Goal: Transaction & Acquisition: Purchase product/service

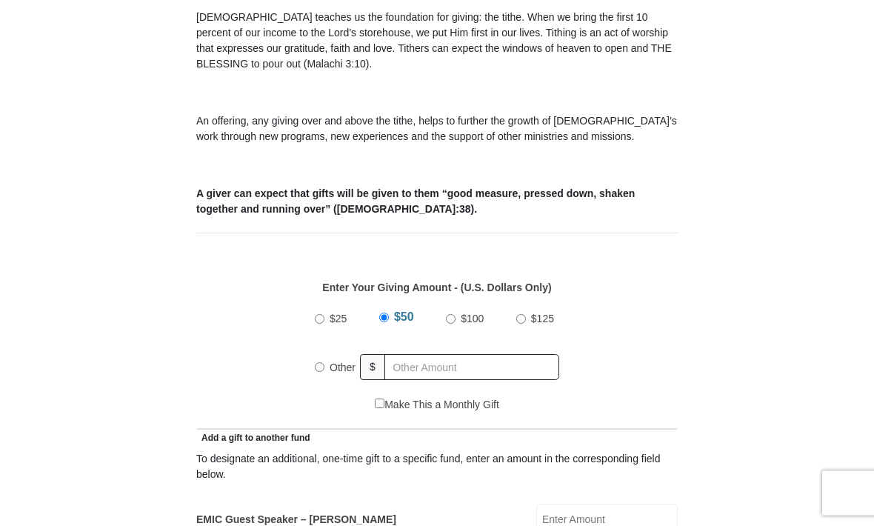
click at [450, 325] on input "$100" at bounding box center [451, 320] width 10 height 10
radio input "true"
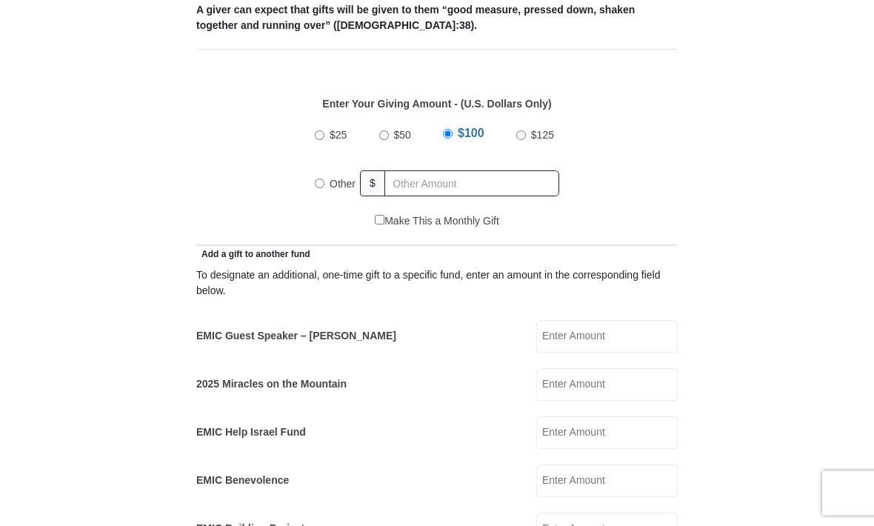
scroll to position [607, 0]
click at [613, 341] on input "EMIC Guest Speaker – [PERSON_NAME]" at bounding box center [607, 337] width 142 height 33
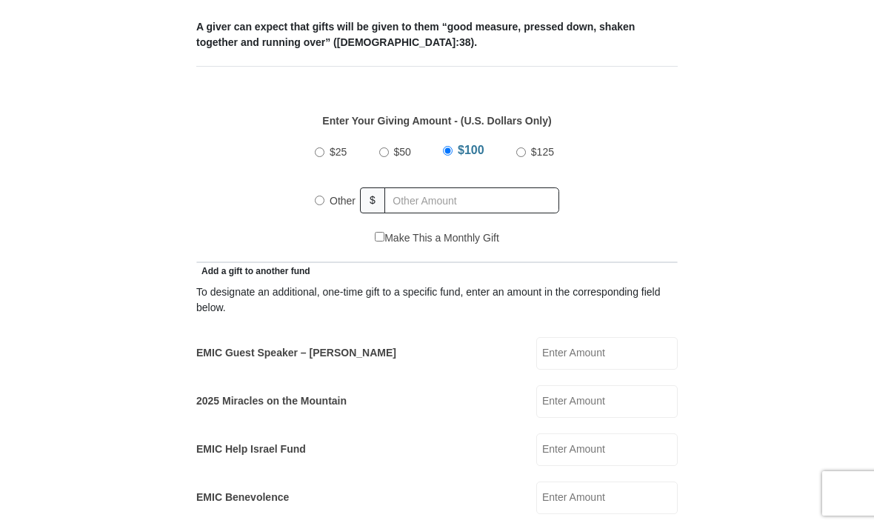
scroll to position [582, 0]
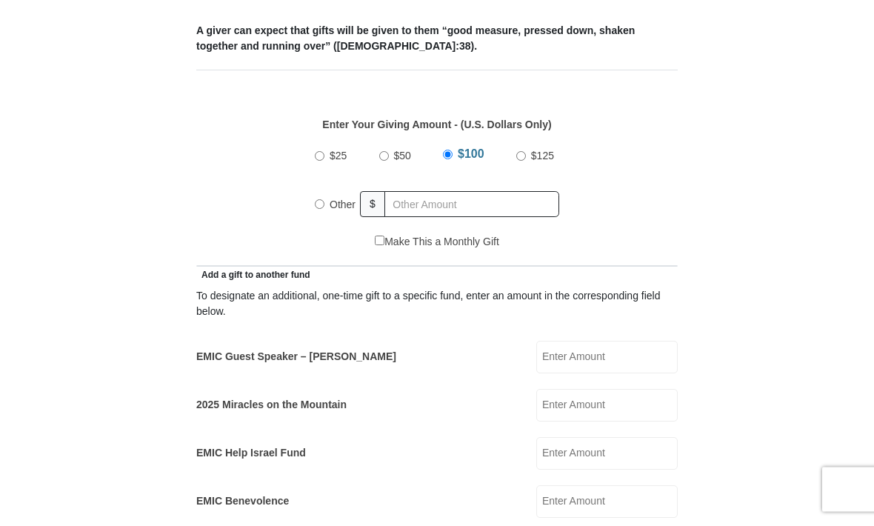
click at [450, 159] on input "$100" at bounding box center [448, 159] width 10 height 10
click at [433, 208] on input "text" at bounding box center [472, 204] width 175 height 26
radio input "true"
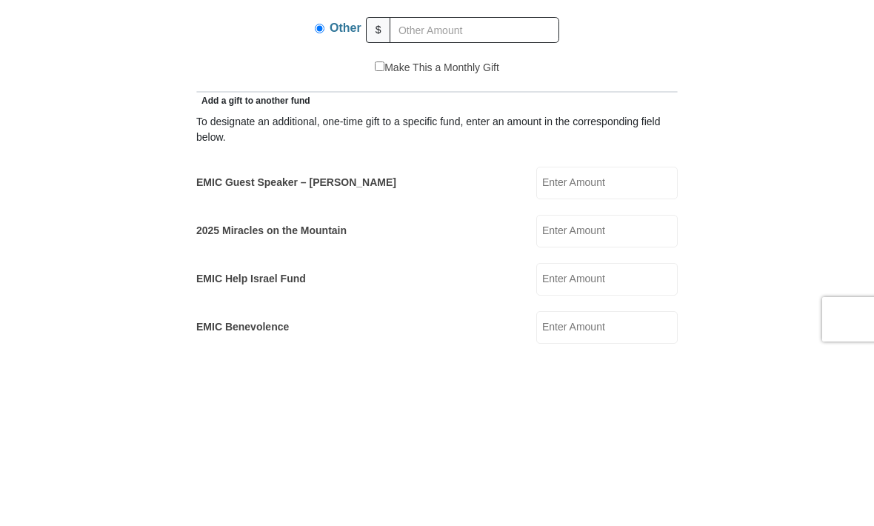
click at [616, 341] on input "EMIC Guest Speaker – [PERSON_NAME]" at bounding box center [607, 357] width 142 height 33
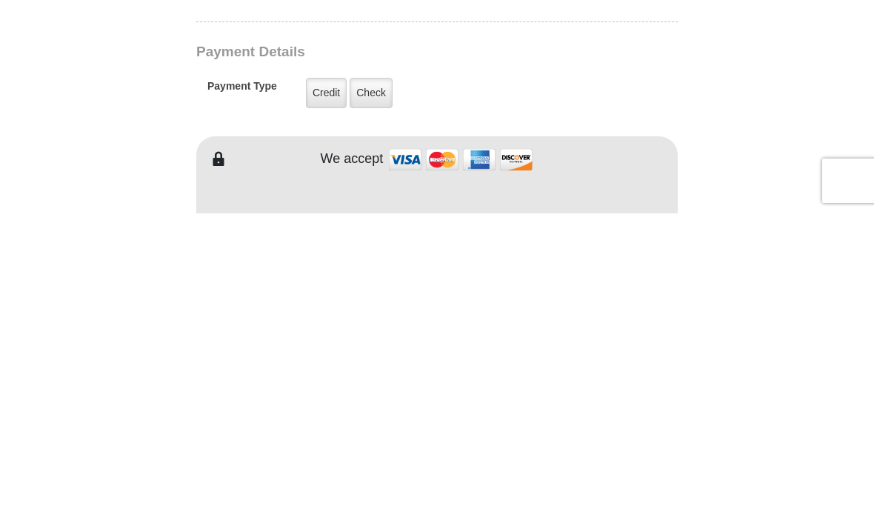
scroll to position [939, 0]
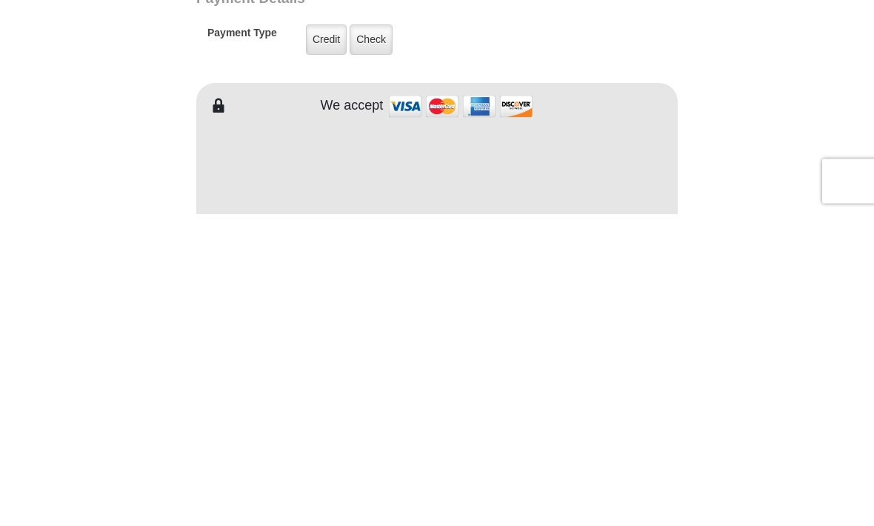
type input "100"
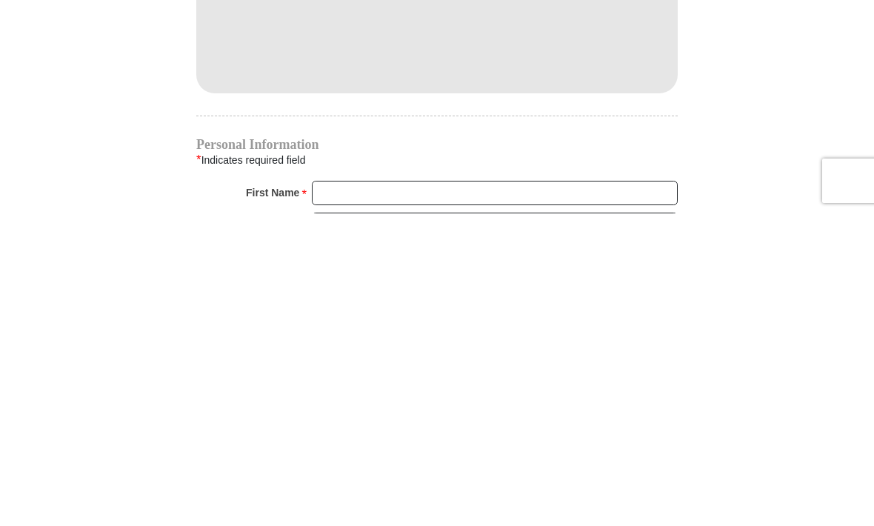
scroll to position [1167, 0]
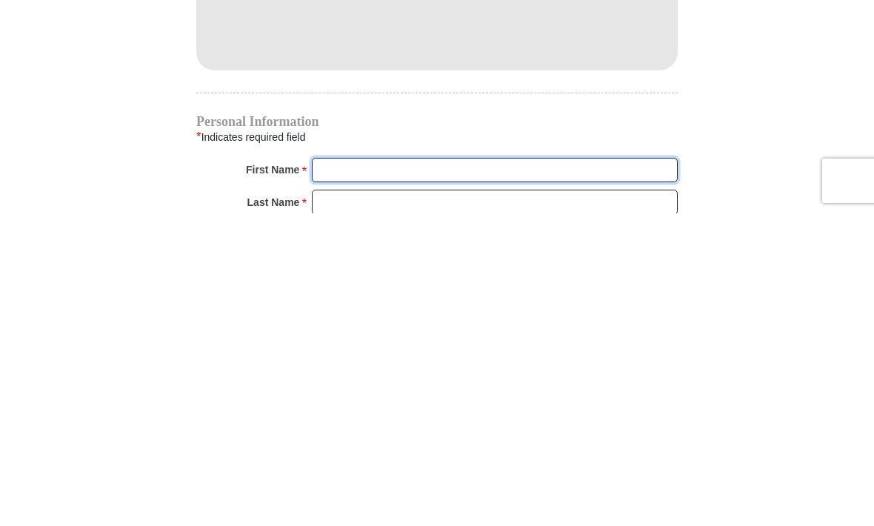
click at [392, 470] on input "First Name *" at bounding box center [495, 482] width 366 height 25
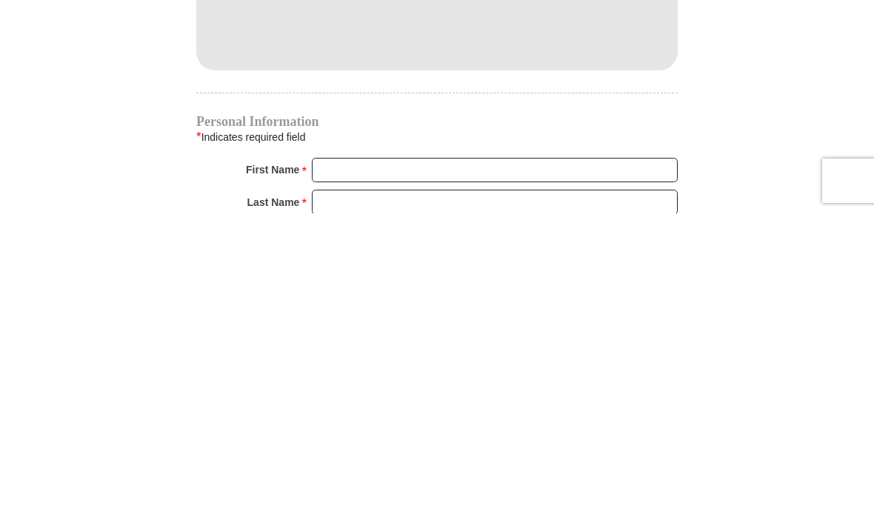
scroll to position [1480, 0]
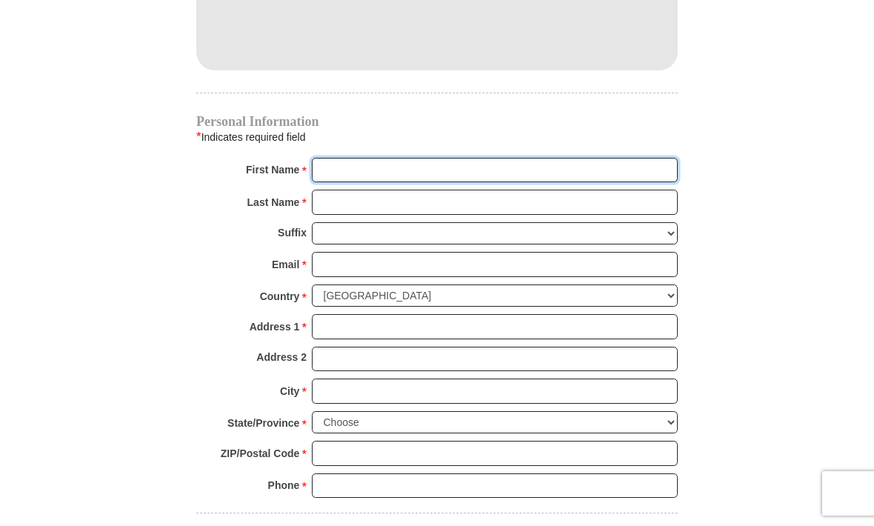
type input "[PERSON_NAME]"
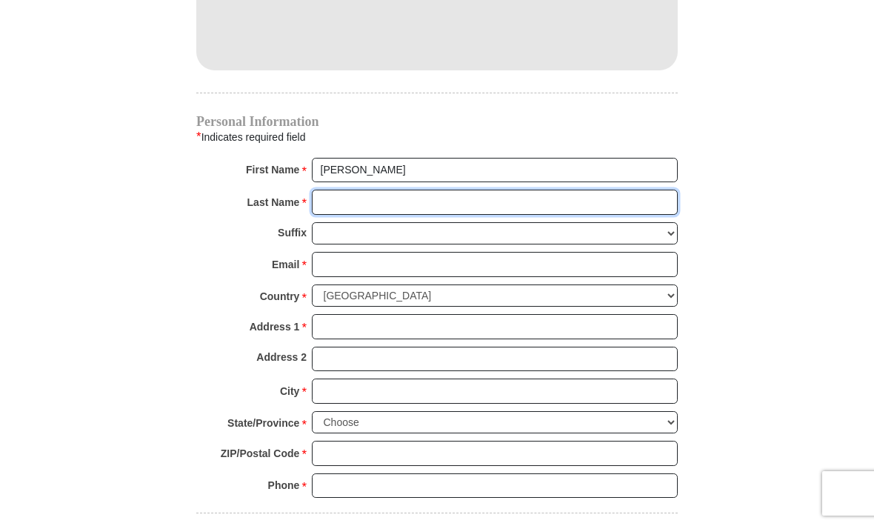
type input "Leboffe"
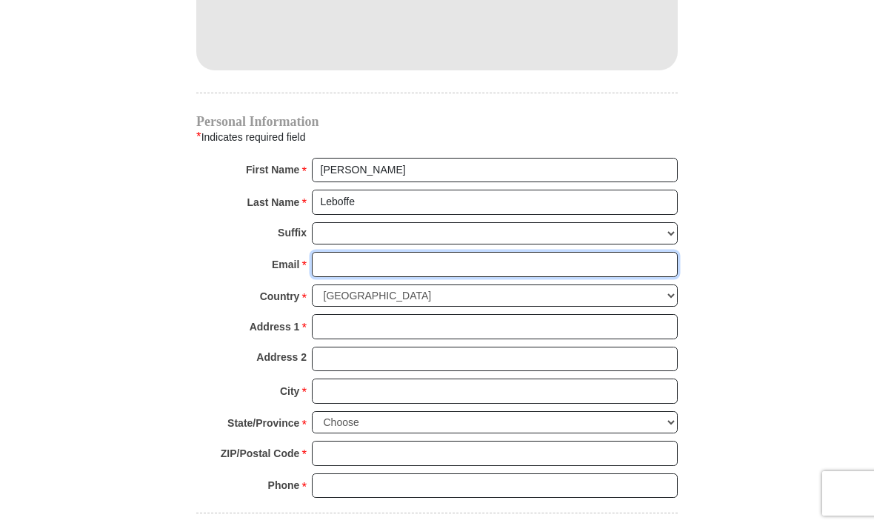
type input "[EMAIL_ADDRESS][DOMAIN_NAME]"
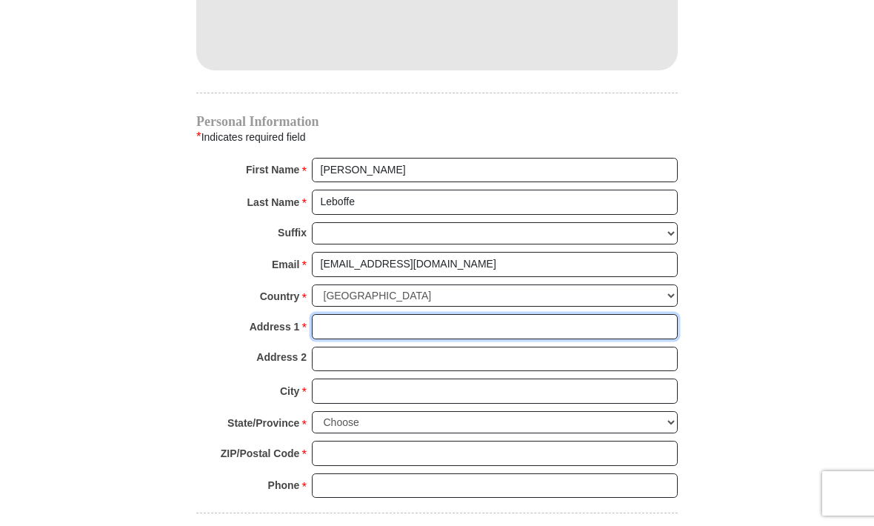
type input "100 International Golf Dr"
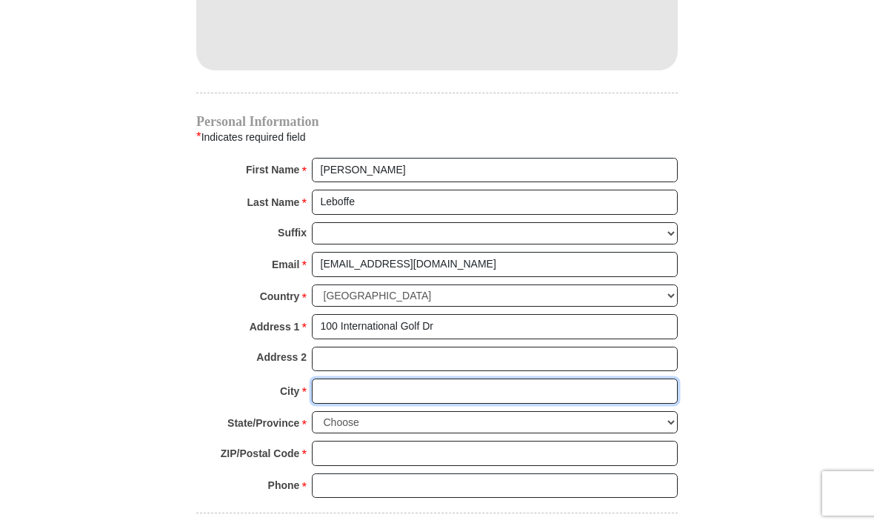
type input "[GEOGRAPHIC_DATA]"
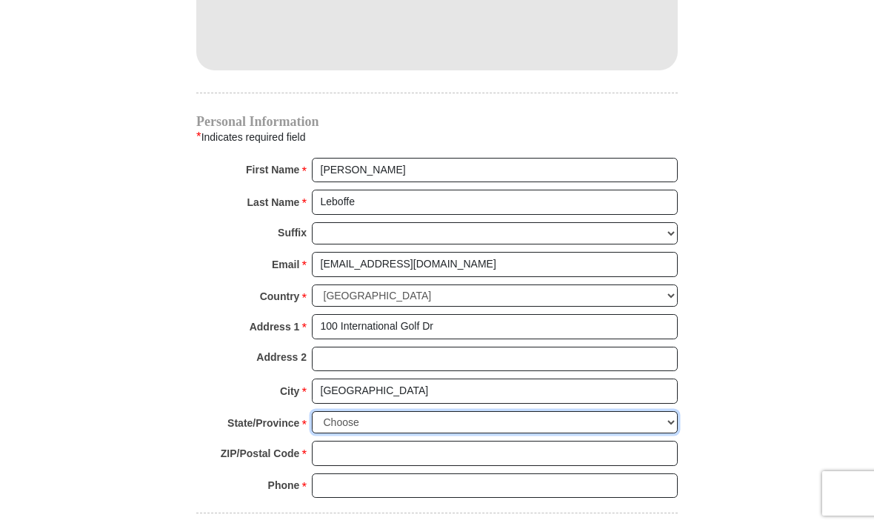
select select "FL"
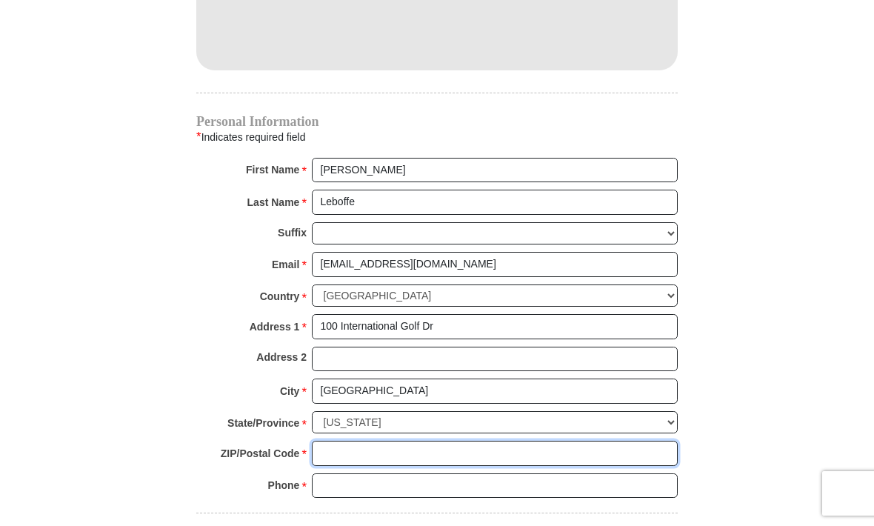
type input "32124"
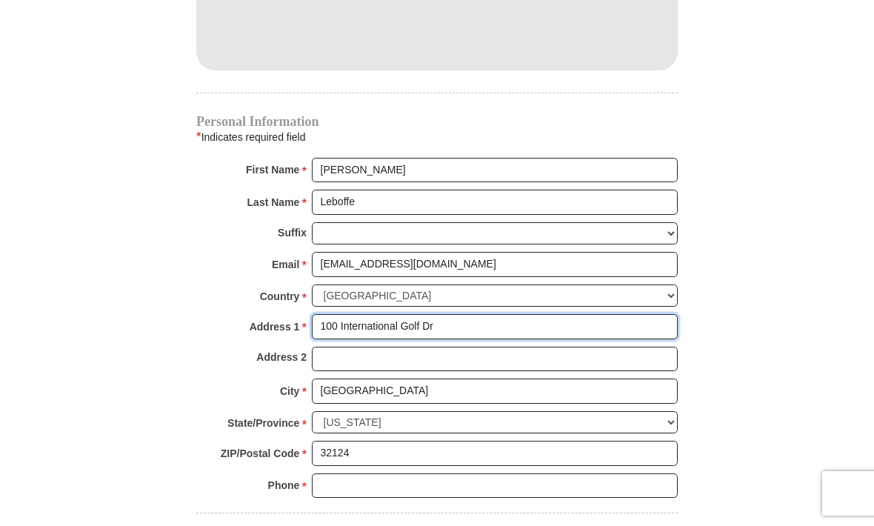
click at [461, 324] on input "100 International Golf Dr" at bounding box center [495, 326] width 366 height 25
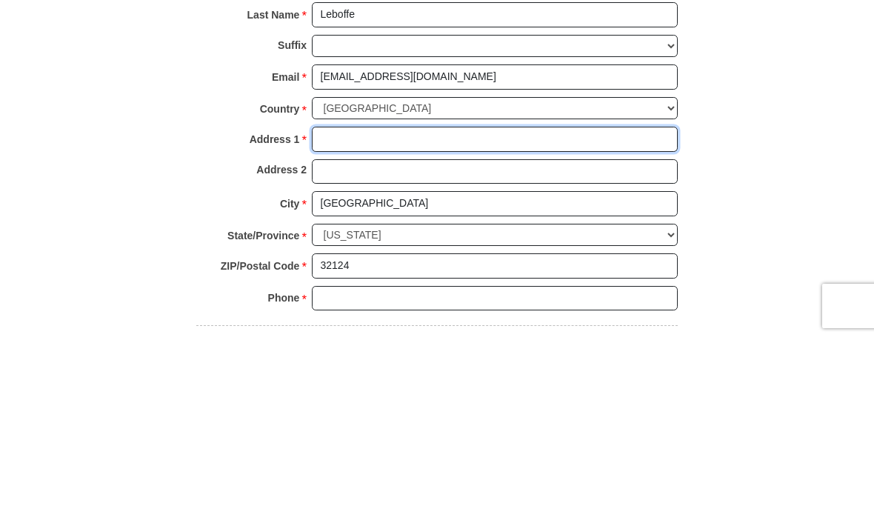
type input "[STREET_ADDRESS]"
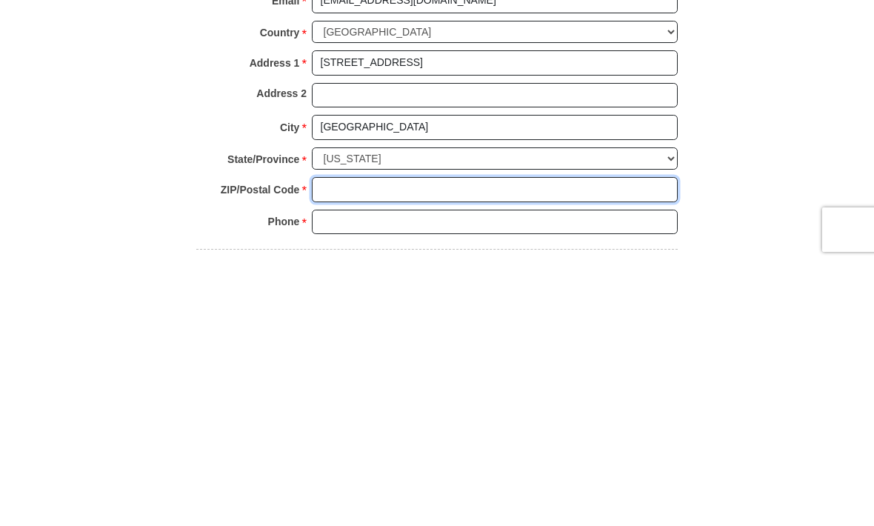
type input "32137"
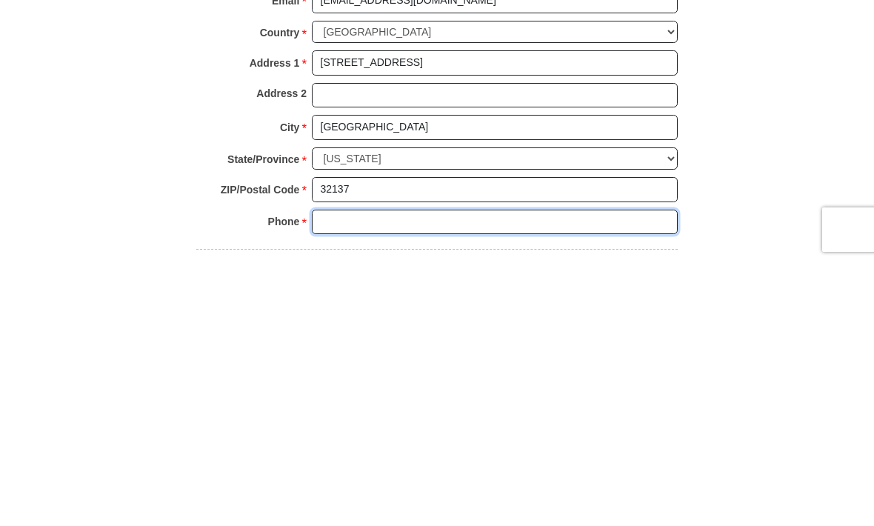
type input "5854144470"
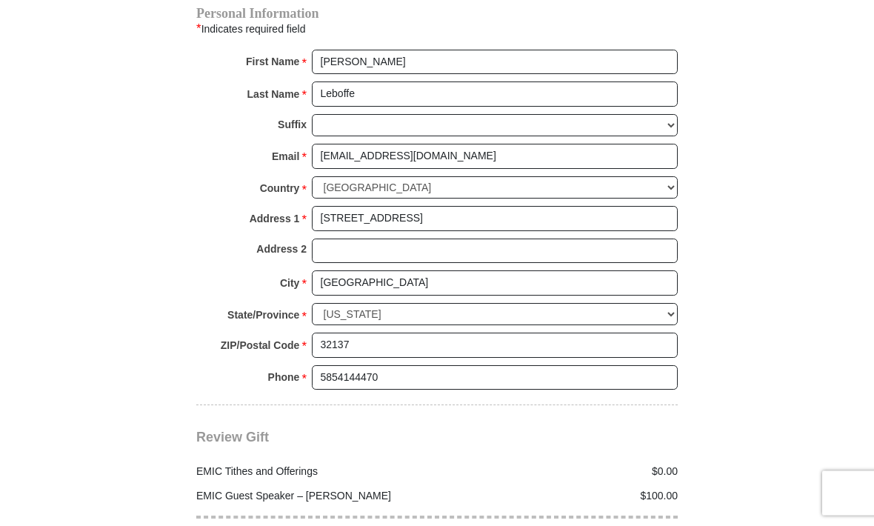
scroll to position [1579, 0]
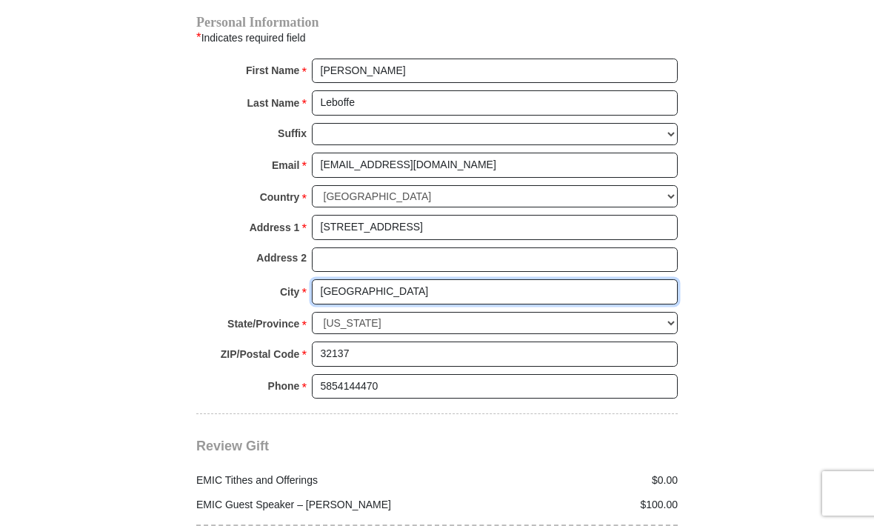
click at [396, 285] on input "[GEOGRAPHIC_DATA]" at bounding box center [495, 291] width 366 height 25
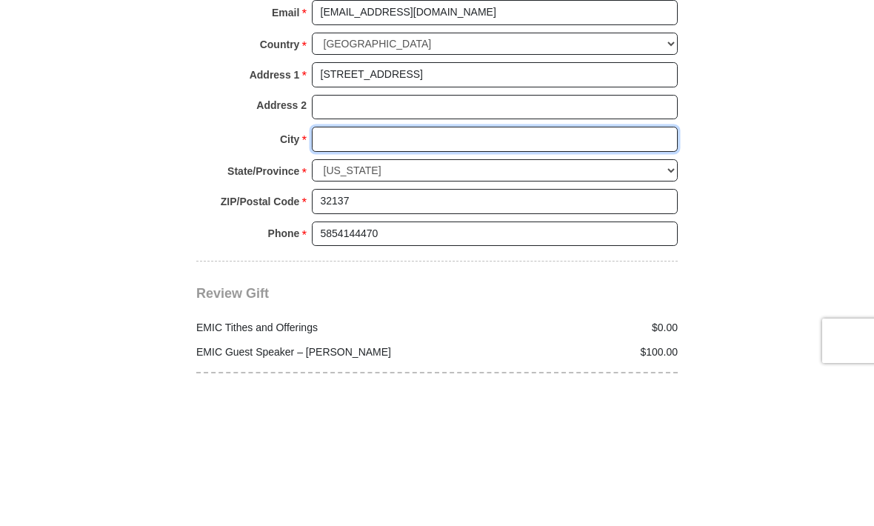
type input "[GEOGRAPHIC_DATA]"
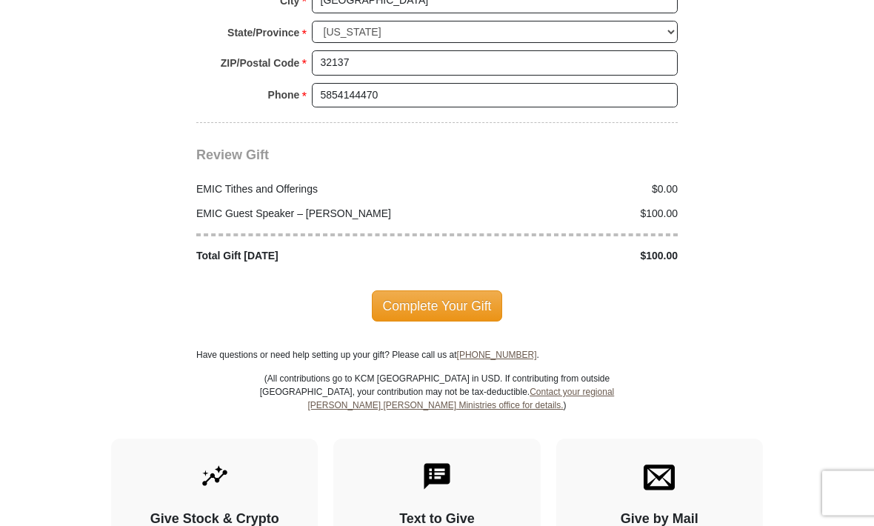
scroll to position [1870, 0]
click at [452, 293] on span "Complete Your Gift" at bounding box center [437, 305] width 131 height 31
